Goal: Obtain resource: Obtain resource

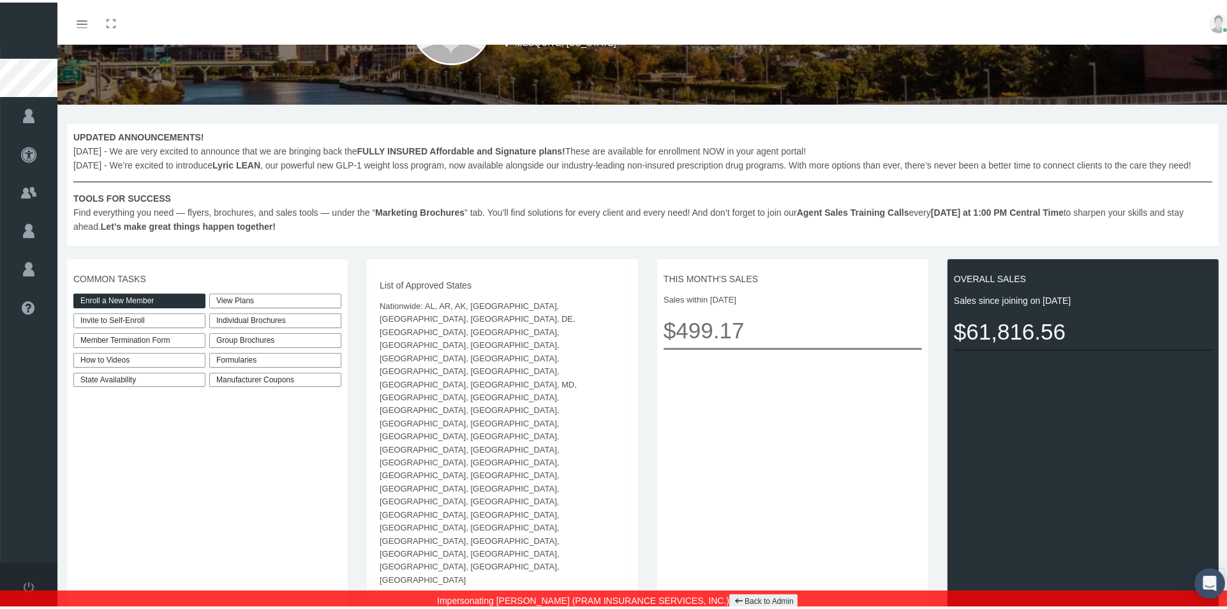
scroll to position [142, 0]
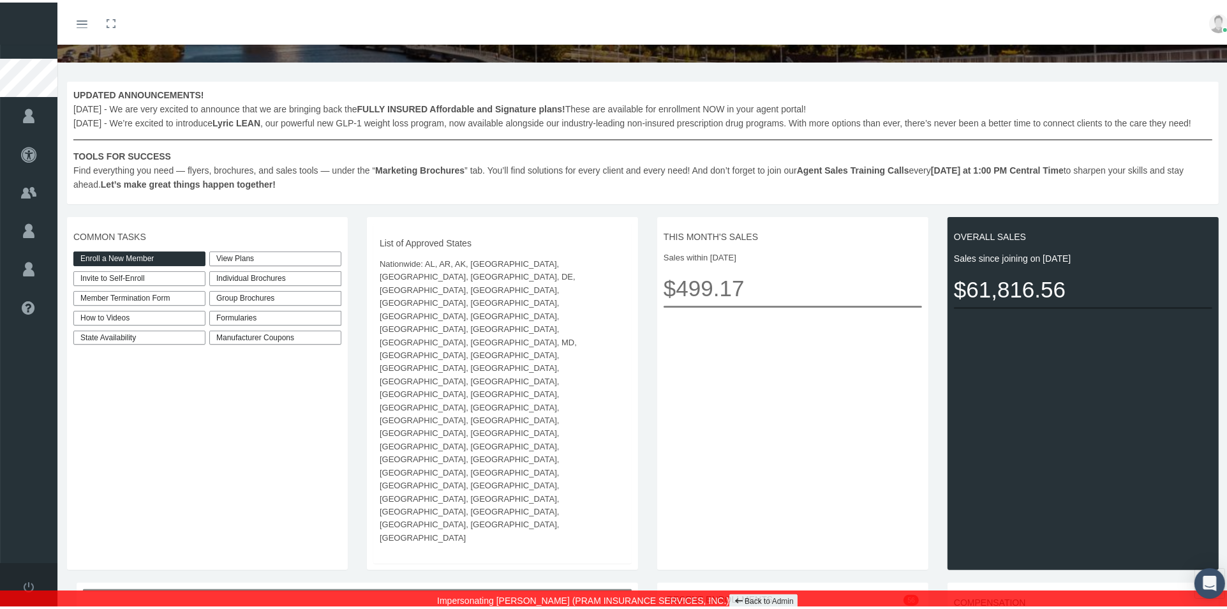
click at [273, 264] on link "View Plans" at bounding box center [275, 256] width 132 height 15
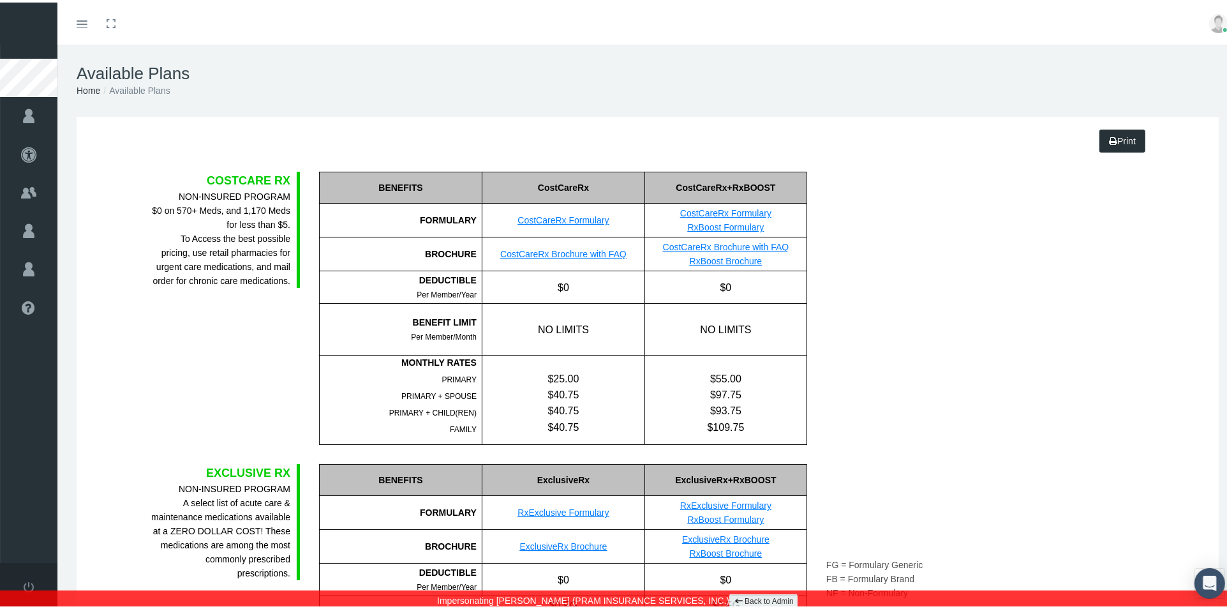
click at [559, 251] on link "CostCareRx Brochure with FAQ" at bounding box center [563, 251] width 126 height 10
click at [548, 253] on link "CostCareRx Brochure with FAQ" at bounding box center [563, 251] width 126 height 10
click at [743, 599] on link "Back to Admin" at bounding box center [763, 599] width 68 height 15
